Goal: Transaction & Acquisition: Purchase product/service

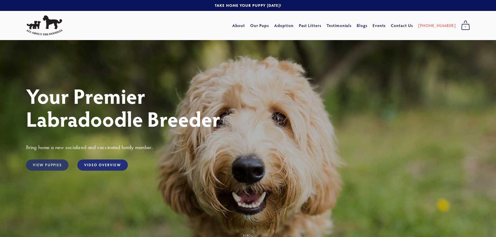
click at [47, 164] on link "View Puppies" at bounding box center [47, 165] width 42 height 11
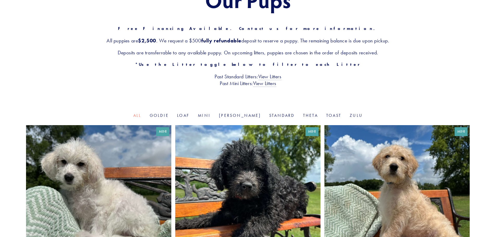
scroll to position [78, 0]
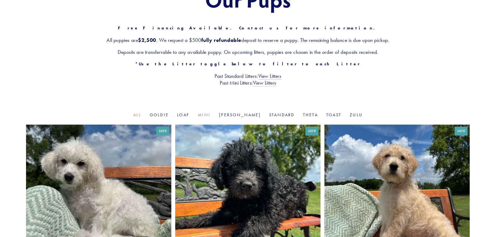
click at [211, 114] on link "Mini" at bounding box center [204, 115] width 13 height 5
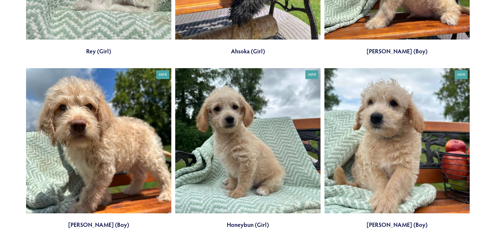
scroll to position [313, 0]
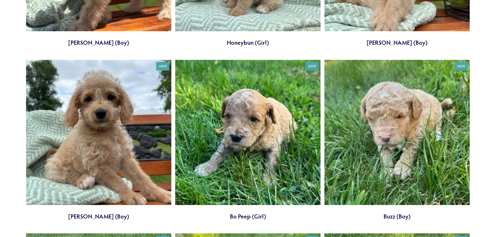
scroll to position [495, 0]
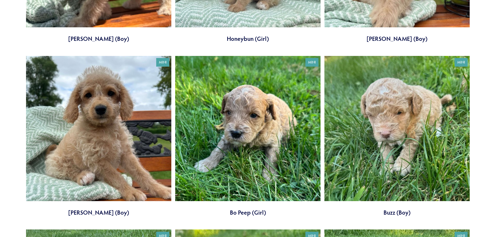
click at [270, 150] on link at bounding box center [247, 136] width 145 height 161
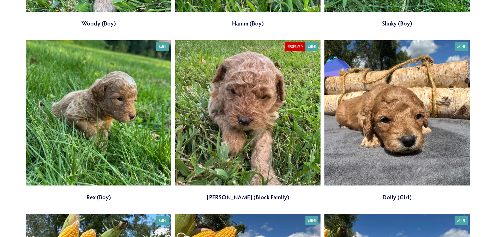
scroll to position [885, 0]
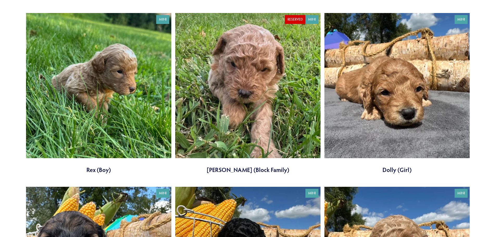
click at [376, 135] on link at bounding box center [397, 93] width 145 height 161
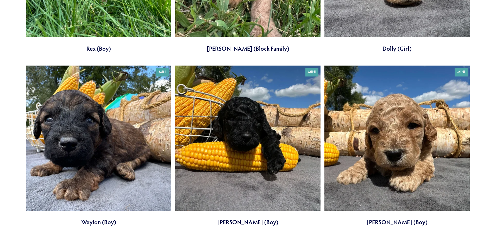
scroll to position [1016, 0]
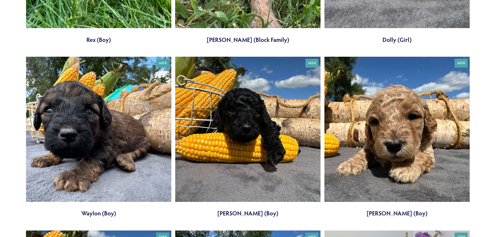
click at [369, 148] on link at bounding box center [397, 137] width 145 height 161
click at [358, 125] on link at bounding box center [397, 137] width 145 height 161
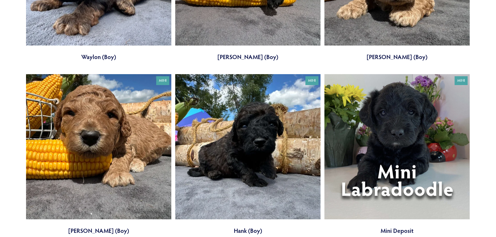
scroll to position [1172, 0]
click at [143, 141] on link at bounding box center [98, 154] width 145 height 161
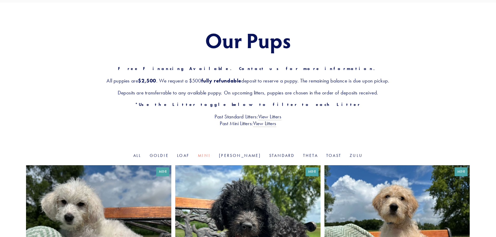
scroll to position [0, 0]
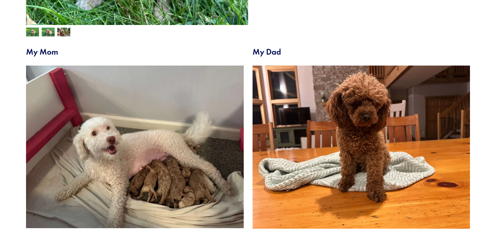
scroll to position [52, 0]
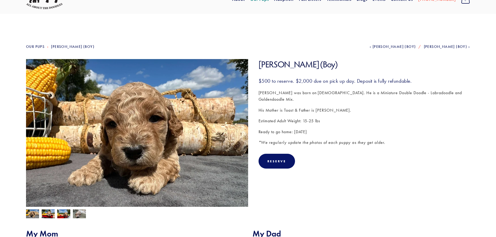
scroll to position [26, 0]
